Goal: Find specific page/section: Find specific page/section

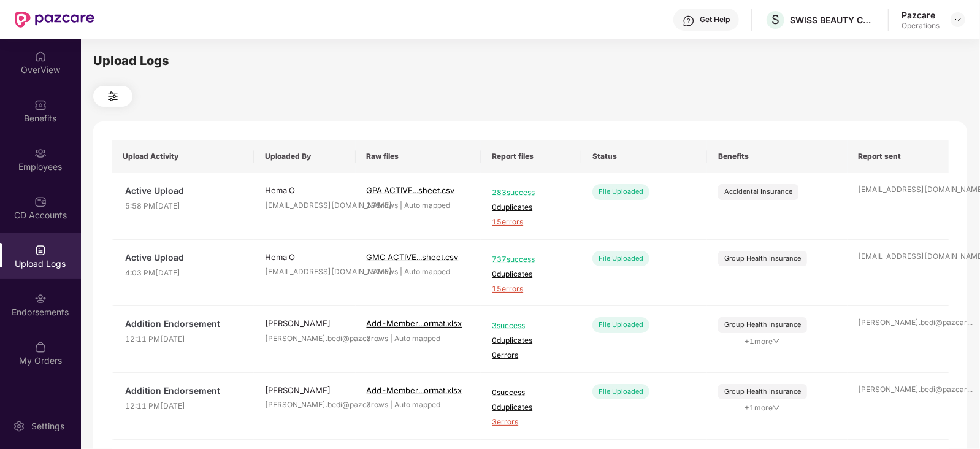
click at [961, 26] on div at bounding box center [958, 19] width 15 height 15
click at [960, 22] on img at bounding box center [958, 20] width 10 height 10
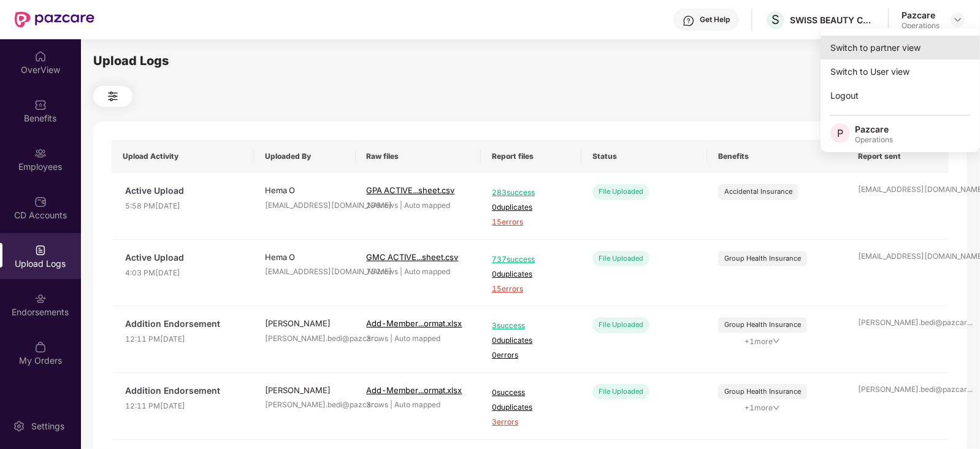
click at [904, 45] on div "Switch to partner view" at bounding box center [900, 48] width 159 height 24
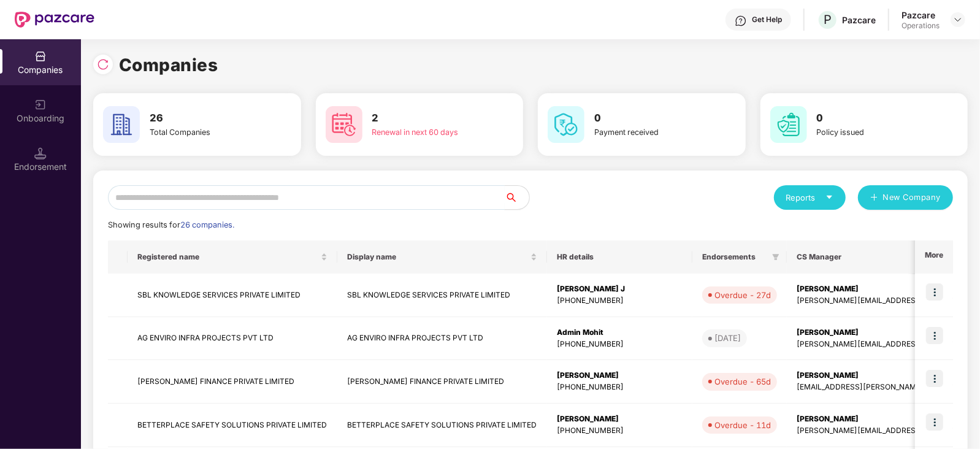
click at [201, 199] on input "text" at bounding box center [306, 197] width 397 height 25
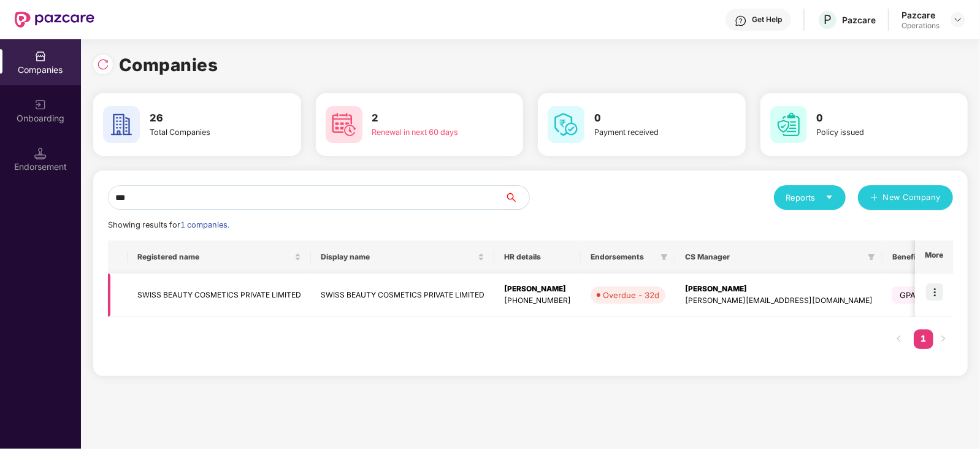
type input "***"
click at [176, 297] on td "SWISS BEAUTY COSMETICS PRIVATE LIMITED" at bounding box center [219, 296] width 183 height 44
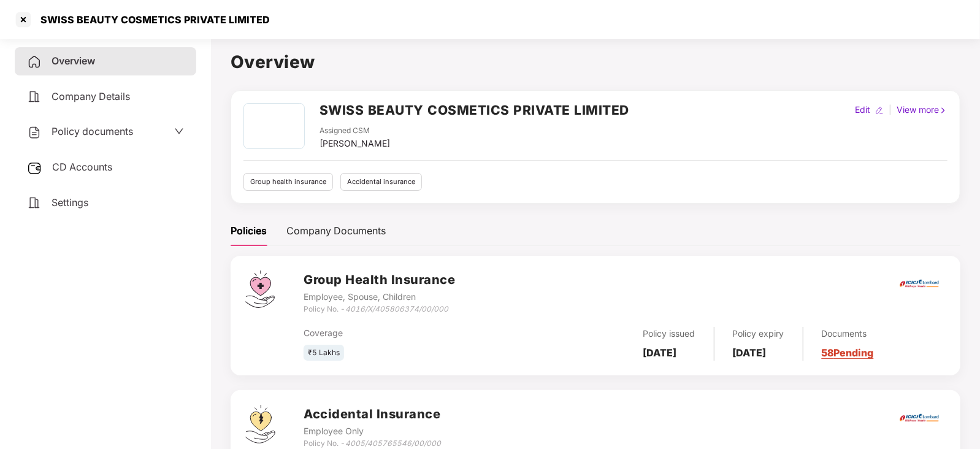
click at [107, 129] on span "Policy documents" at bounding box center [93, 131] width 82 height 12
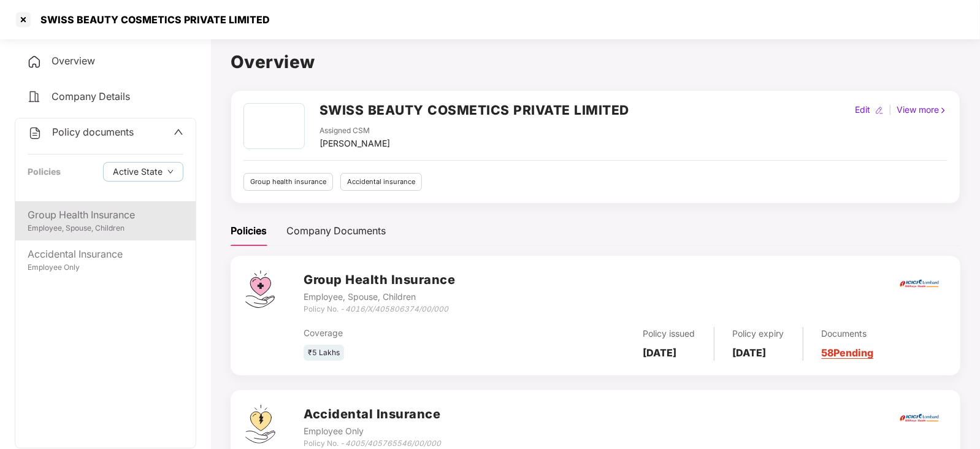
click at [75, 219] on div "Group Health Insurance" at bounding box center [106, 214] width 156 height 15
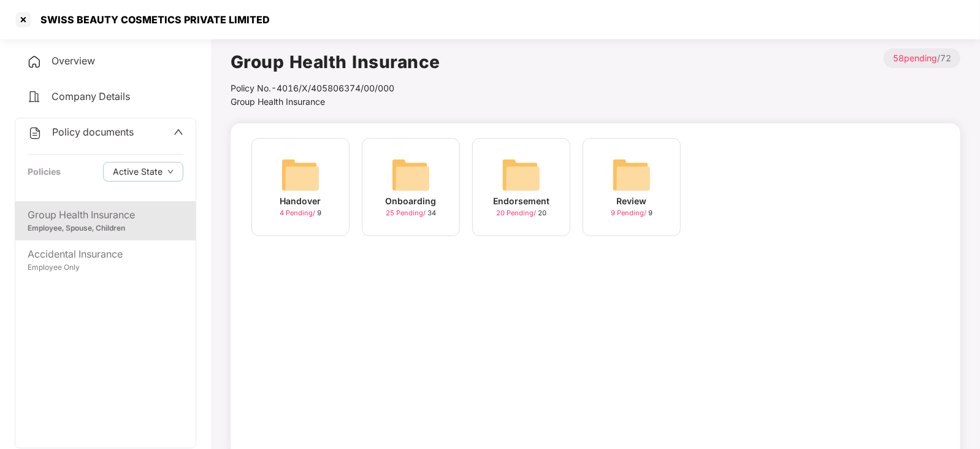
click at [543, 189] on div "Endorsement 20 Pending / 20" at bounding box center [521, 187] width 98 height 98
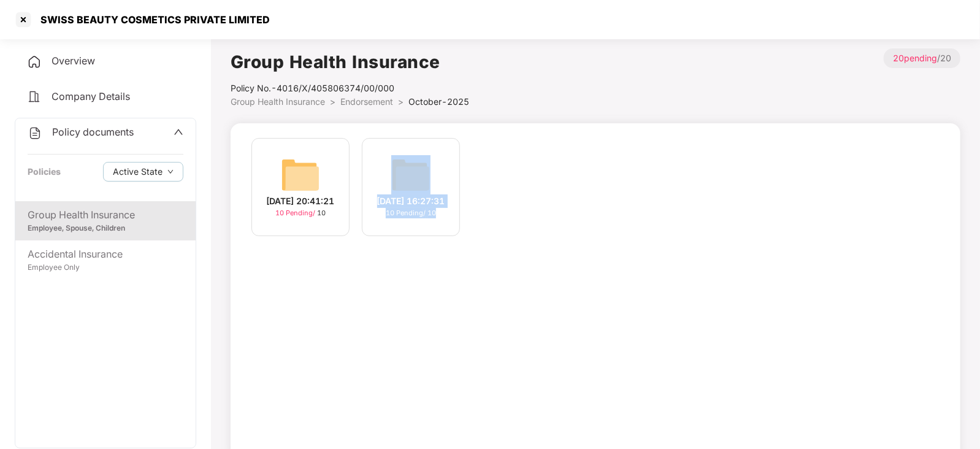
click at [539, 247] on div "[DATE] 20:41:21 10 Pending / 10 [DATE] 16:27:31 10 Pending / 10" at bounding box center [595, 193] width 701 height 110
click at [26, 22] on div at bounding box center [23, 20] width 20 height 20
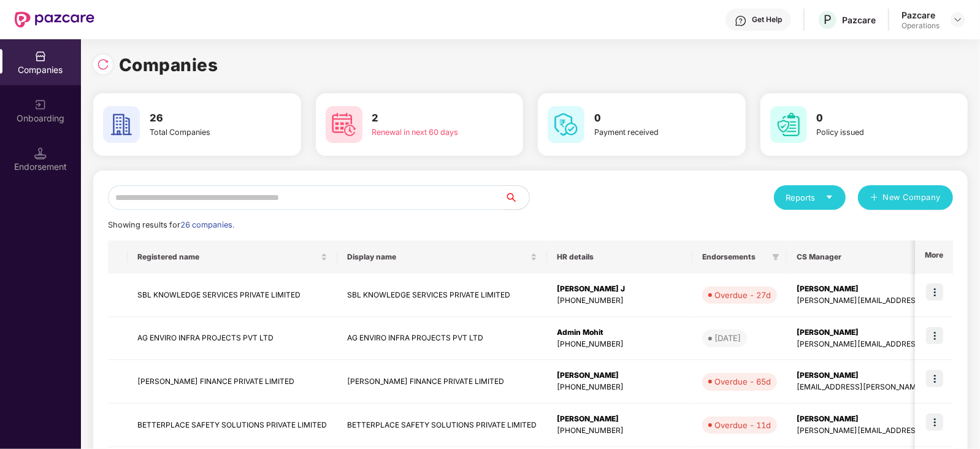
click at [244, 197] on input "text" at bounding box center [306, 197] width 397 height 25
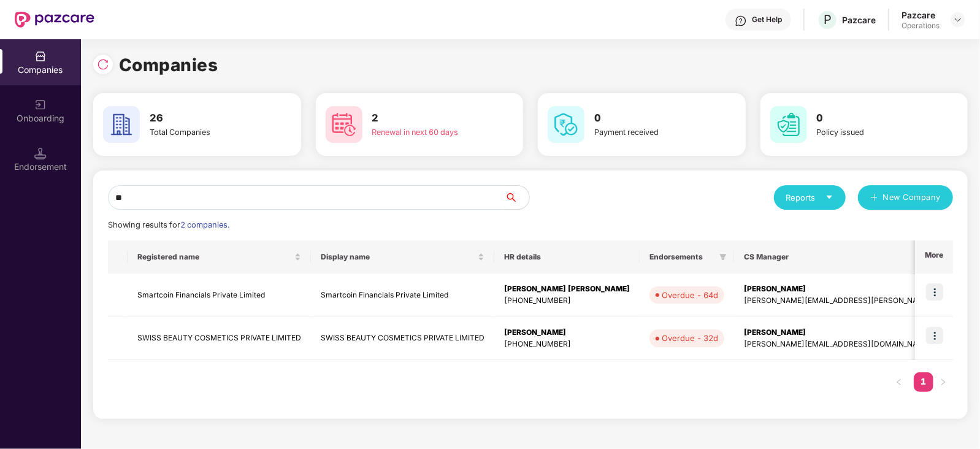
type input "**"
click at [63, 169] on div "Endorsement" at bounding box center [40, 167] width 81 height 12
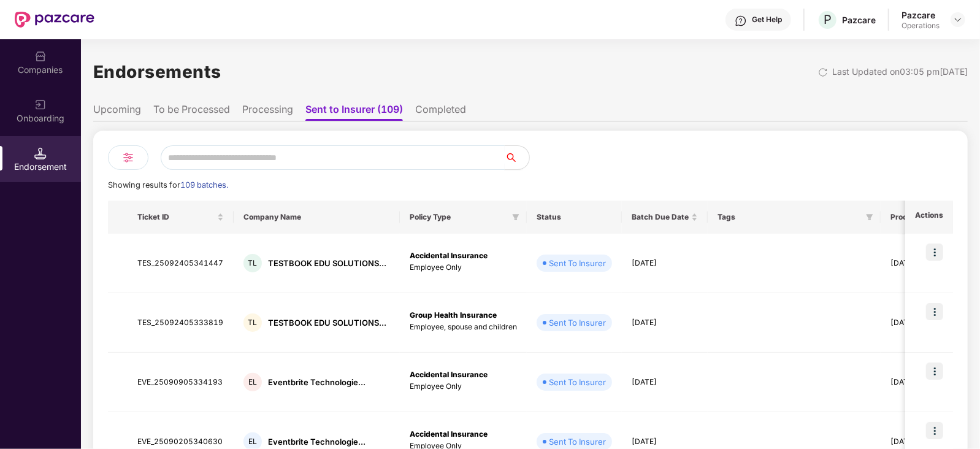
click at [264, 150] on input "text" at bounding box center [333, 157] width 344 height 25
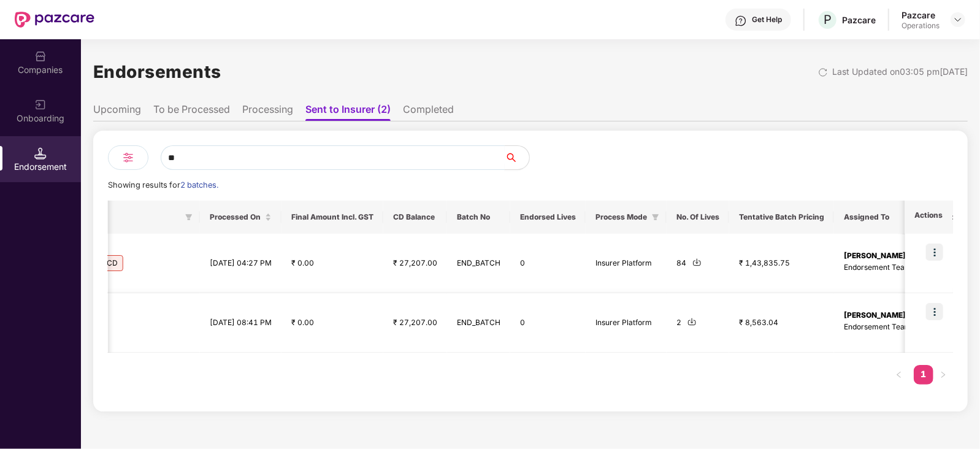
scroll to position [0, 675]
click at [697, 326] on img at bounding box center [692, 321] width 9 height 9
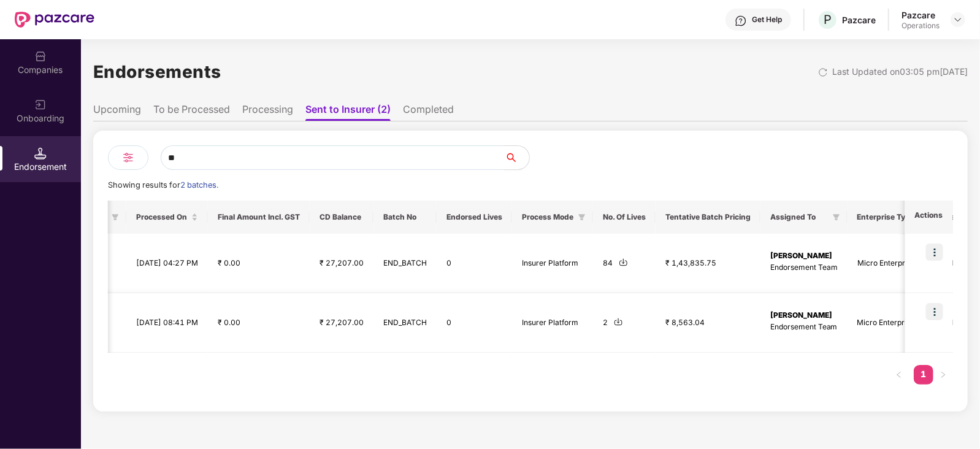
scroll to position [0, 834]
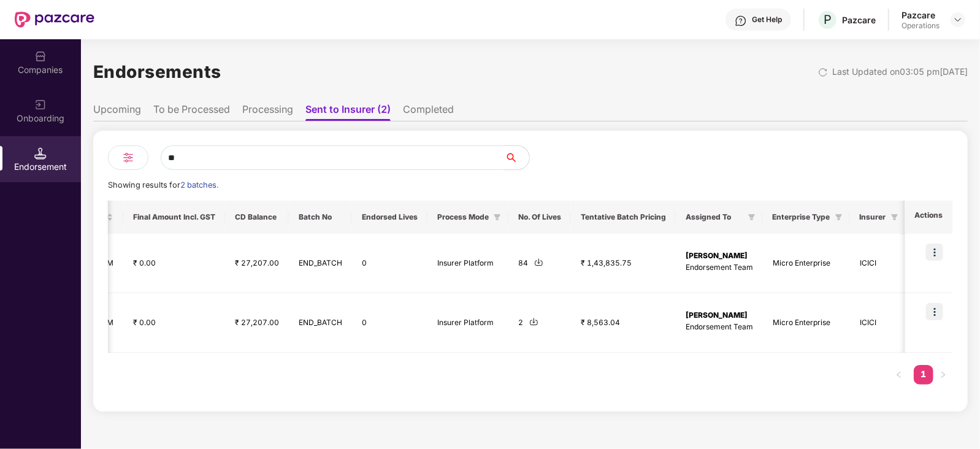
click at [488, 69] on div "Endorsements Last Updated on 03:05 pm[DATE]" at bounding box center [530, 72] width 875 height 38
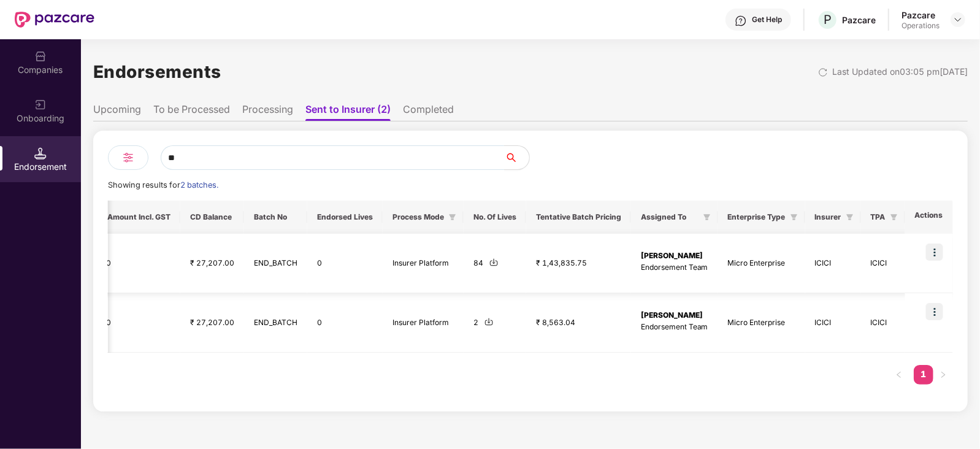
scroll to position [0, 908]
click at [495, 262] on img at bounding box center [493, 262] width 9 height 9
click at [935, 252] on img at bounding box center [934, 252] width 17 height 17
click at [710, 260] on td "[PERSON_NAME] Endorsement Team" at bounding box center [674, 264] width 87 height 60
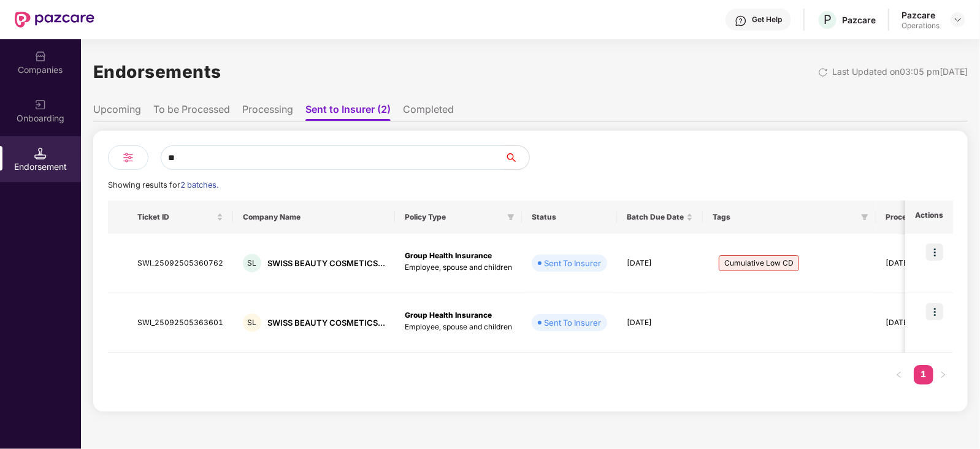
click at [127, 155] on img at bounding box center [128, 157] width 15 height 15
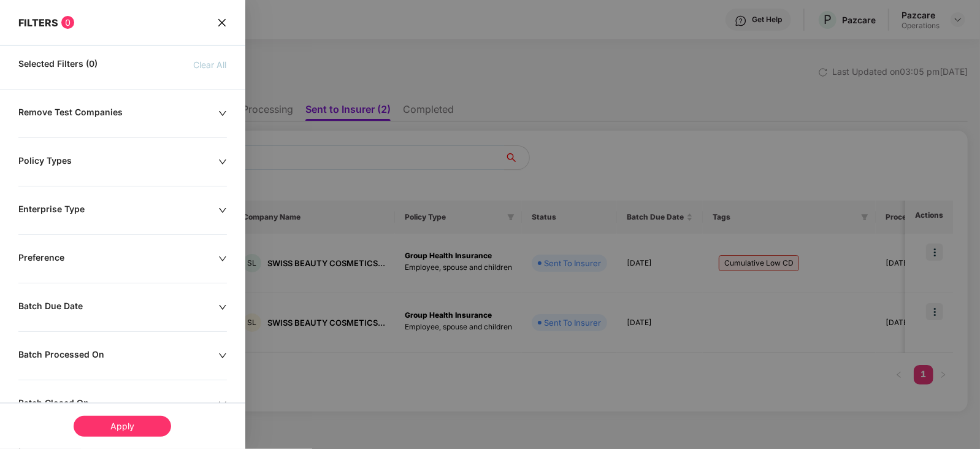
click at [346, 164] on div at bounding box center [490, 224] width 980 height 449
click at [319, 161] on div at bounding box center [490, 224] width 980 height 449
click at [219, 26] on icon "close" at bounding box center [222, 23] width 10 height 10
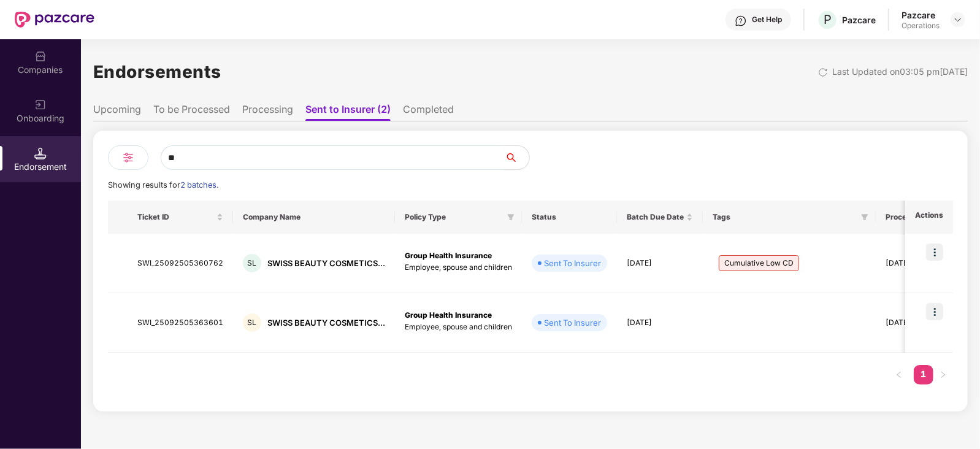
drag, startPoint x: 235, startPoint y: 159, endPoint x: 188, endPoint y: 158, distance: 46.6
click at [188, 158] on input "**" at bounding box center [333, 157] width 344 height 25
type input "*"
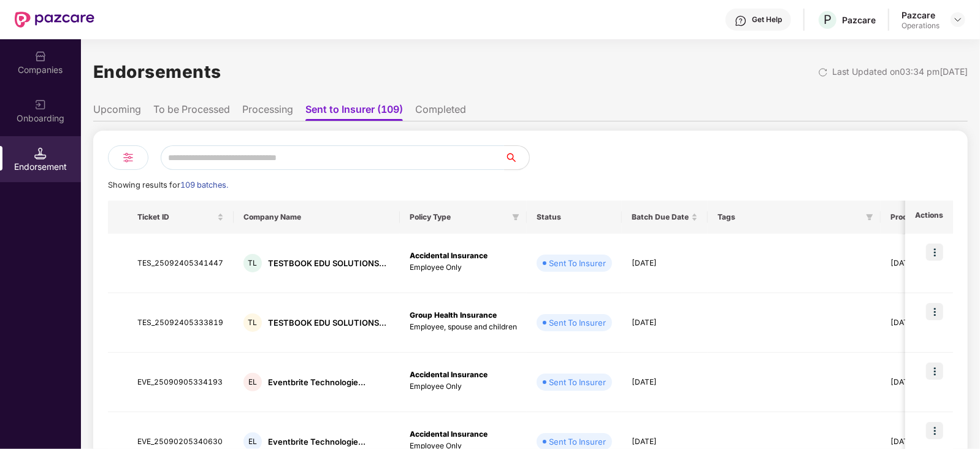
click at [131, 155] on img at bounding box center [128, 157] width 15 height 15
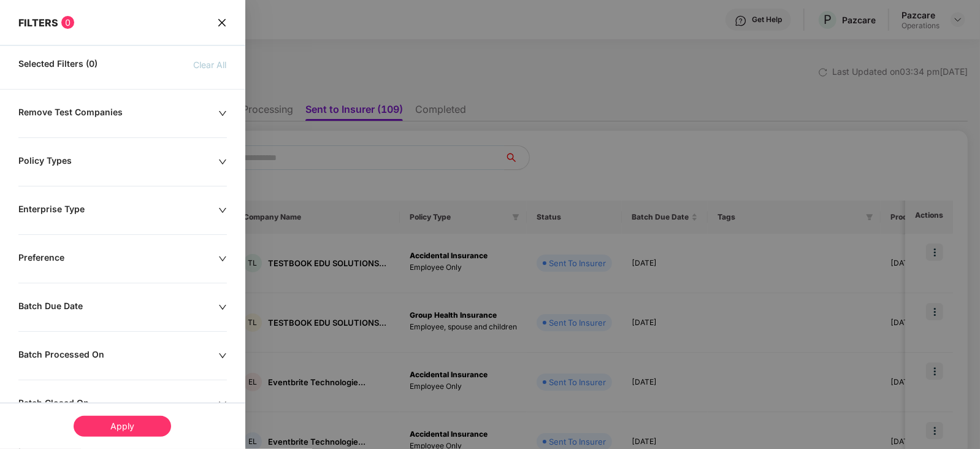
click at [218, 14] on div "FILTERS 0" at bounding box center [122, 14] width 245 height 29
click at [218, 20] on icon "close" at bounding box center [221, 21] width 7 height 7
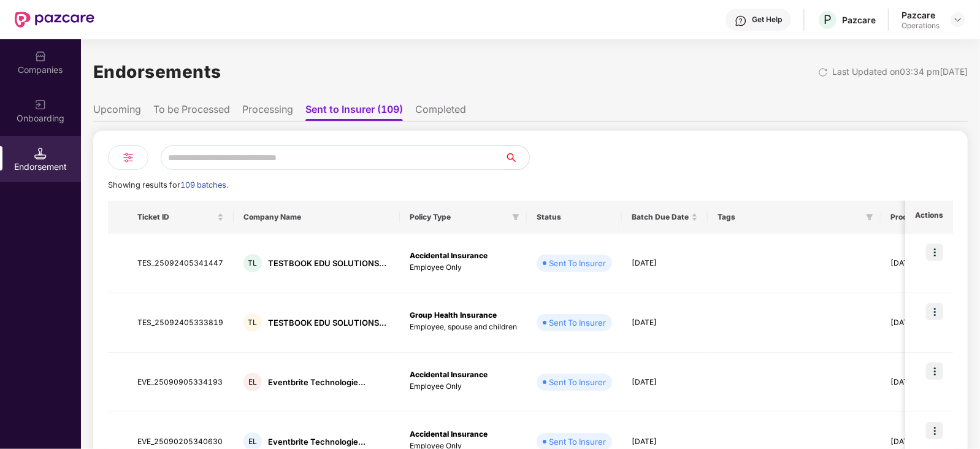
click at [118, 117] on li "Upcoming" at bounding box center [117, 112] width 48 height 18
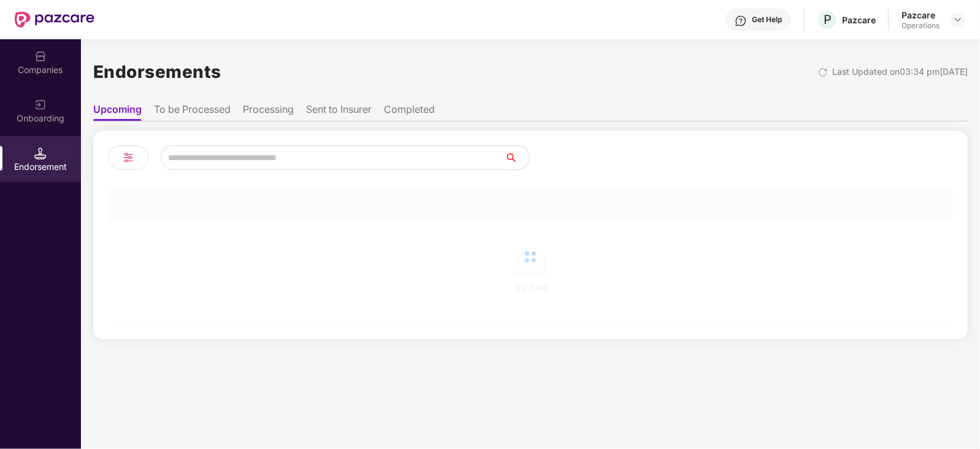
click at [199, 113] on li "To be Processed" at bounding box center [192, 112] width 77 height 18
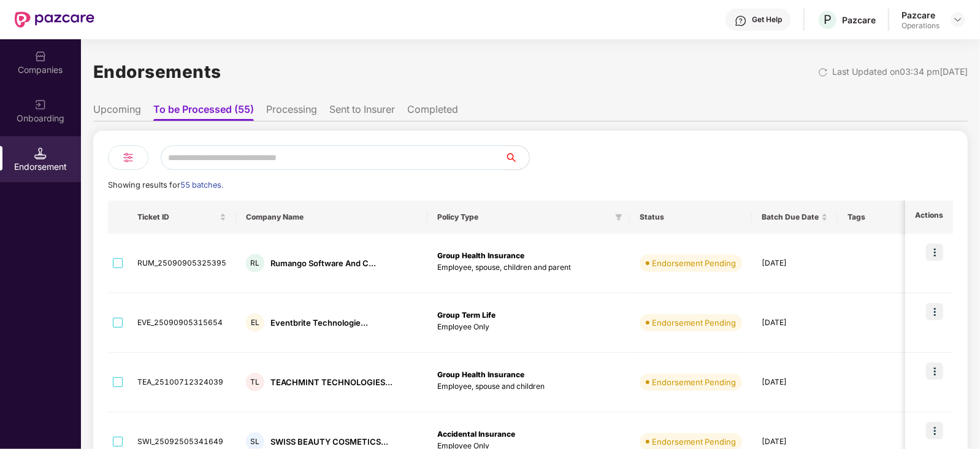
click at [279, 112] on li "Processing" at bounding box center [291, 112] width 51 height 18
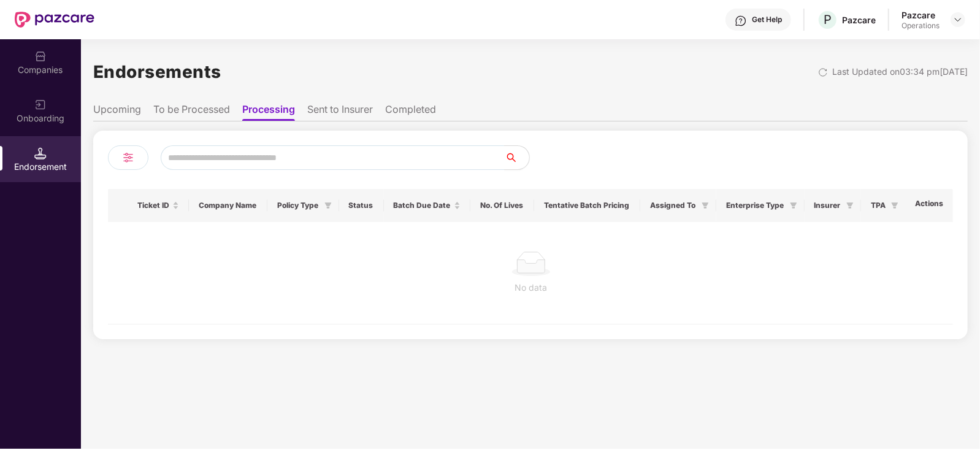
click at [353, 110] on li "Sent to Insurer" at bounding box center [340, 112] width 66 height 18
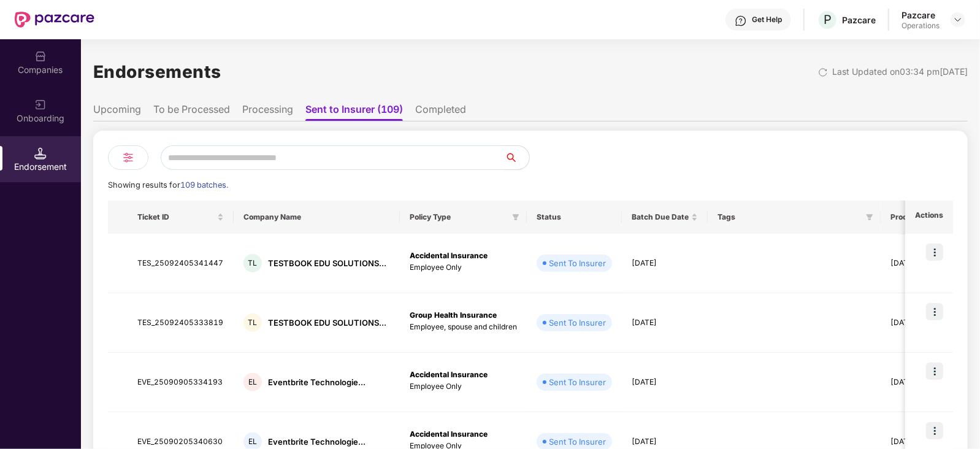
click at [423, 111] on li "Completed" at bounding box center [440, 112] width 51 height 18
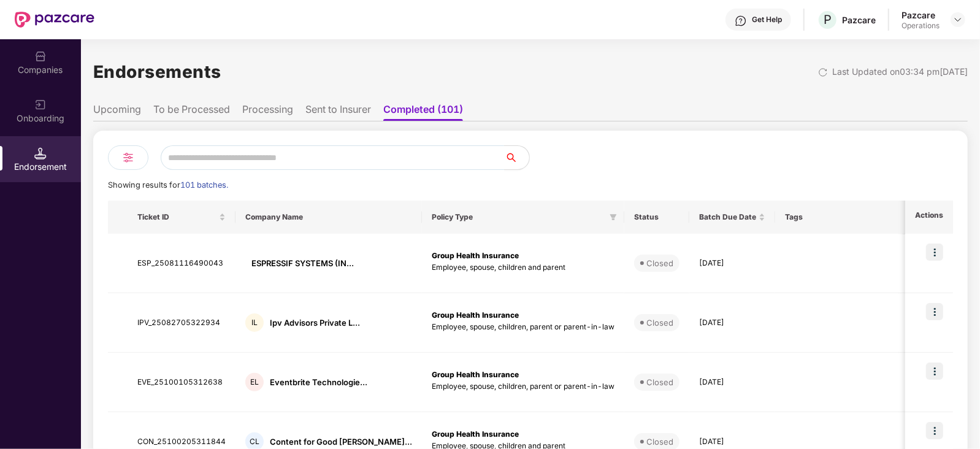
click at [353, 109] on li "Sent to Insurer" at bounding box center [338, 112] width 66 height 18
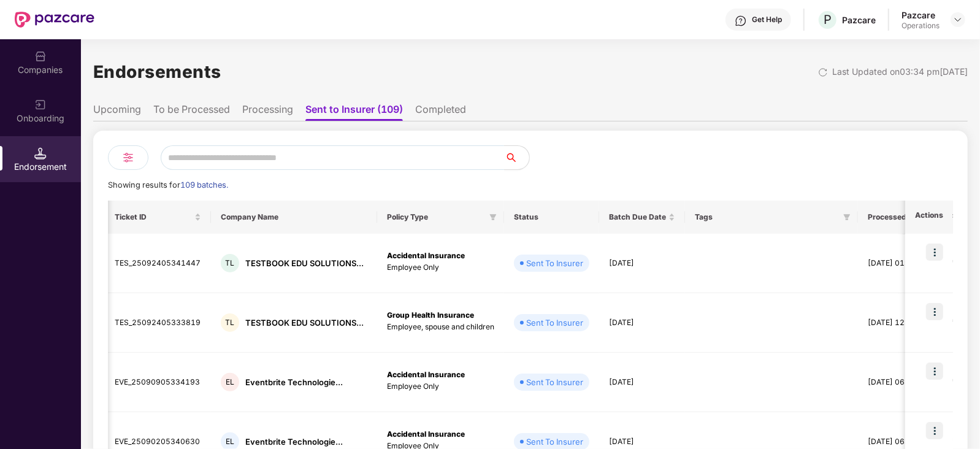
click at [279, 112] on li "Processing" at bounding box center [267, 112] width 51 height 18
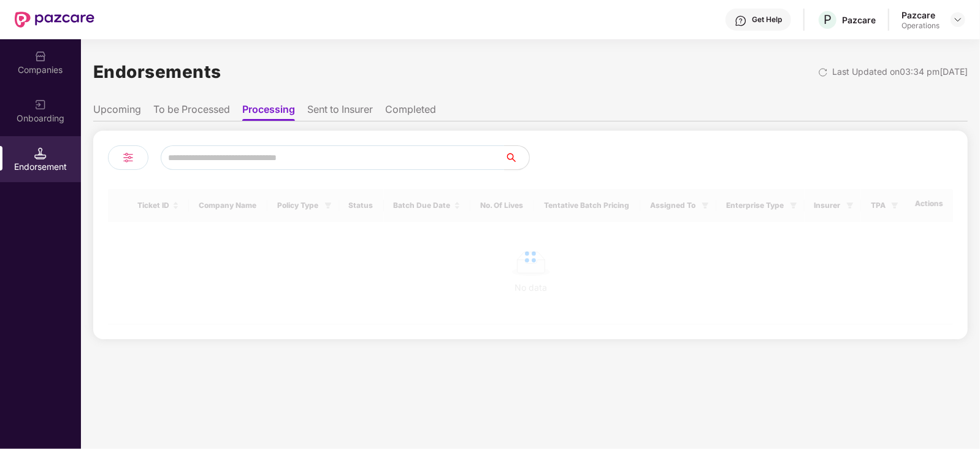
click at [173, 103] on li "To be Processed" at bounding box center [191, 112] width 77 height 18
